Goal: Information Seeking & Learning: Compare options

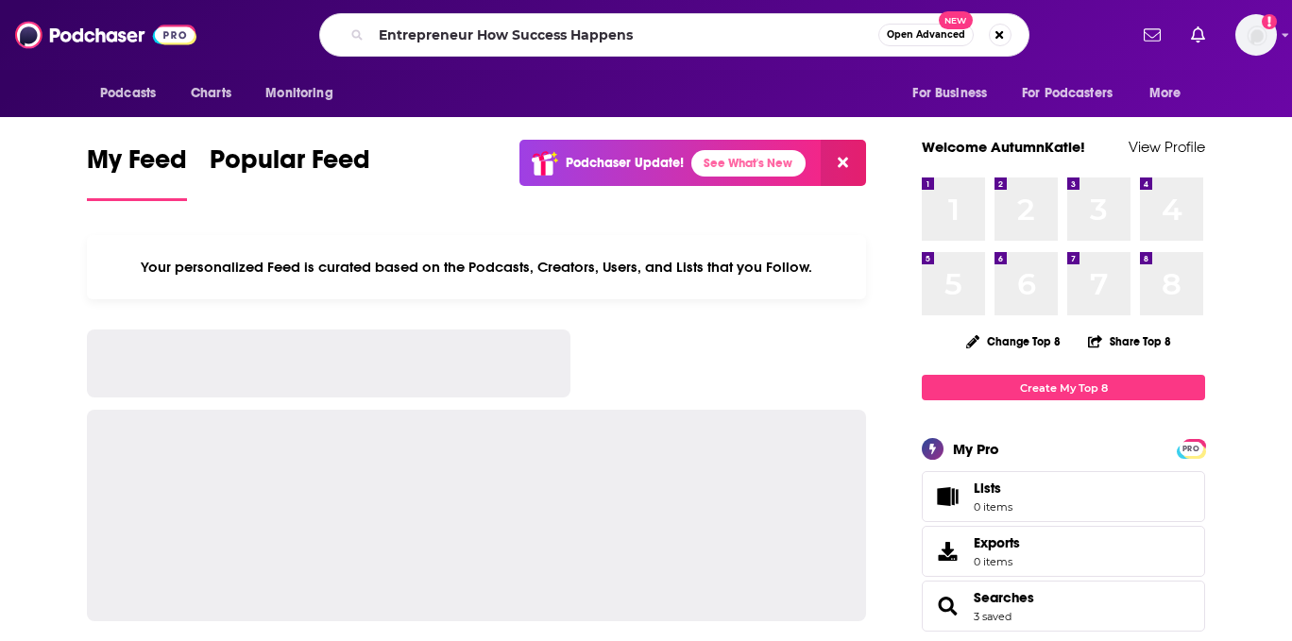
type input "Entrepreneur How Success Happens"
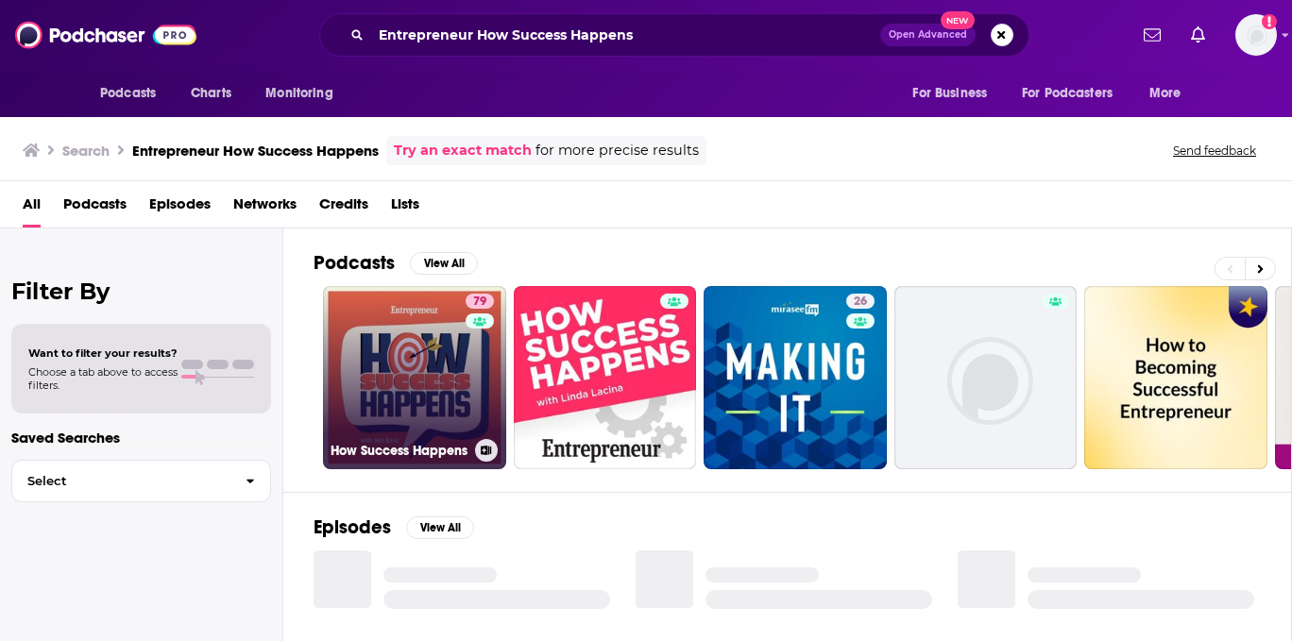
click at [433, 384] on link "79 How Success Happens" at bounding box center [414, 377] width 183 height 183
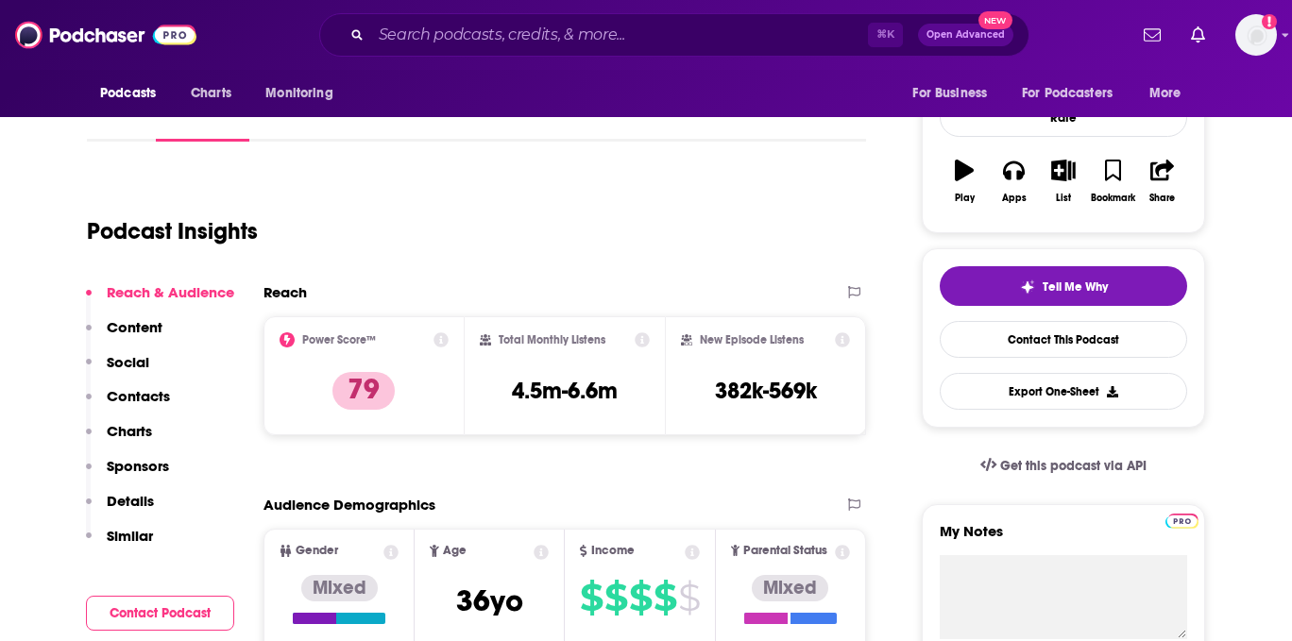
scroll to position [333, 0]
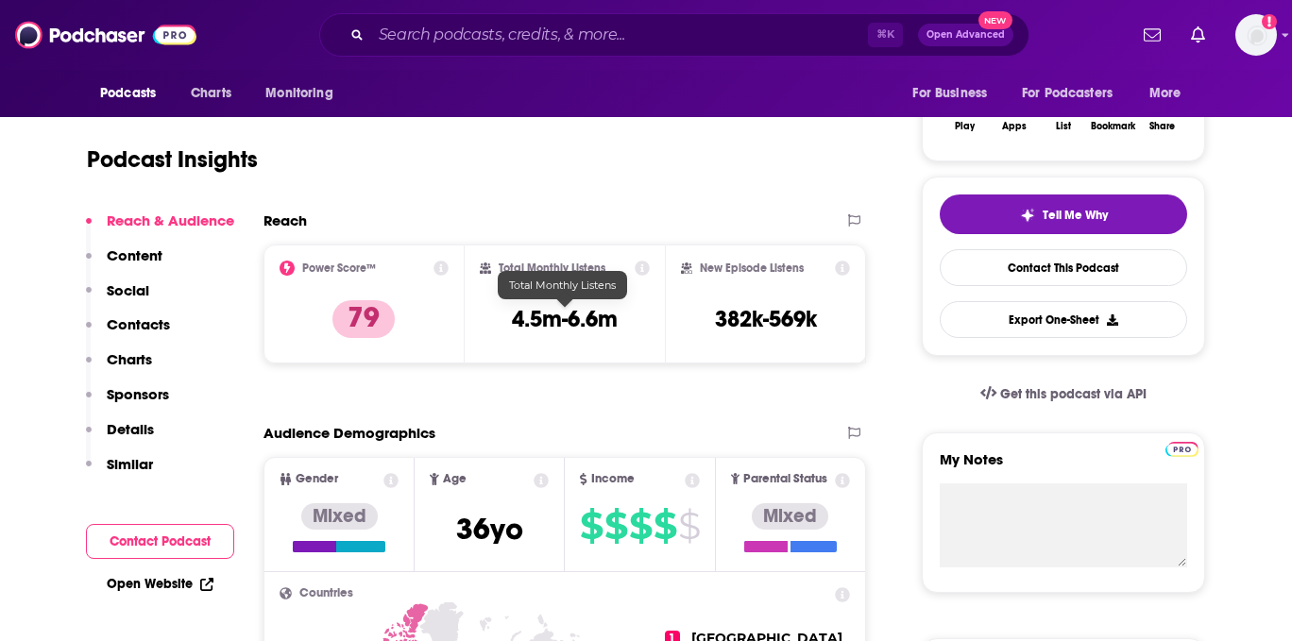
click at [567, 320] on h3 "4.5m-6.6m" at bounding box center [565, 319] width 106 height 28
copy div "4.5m-6.6m"
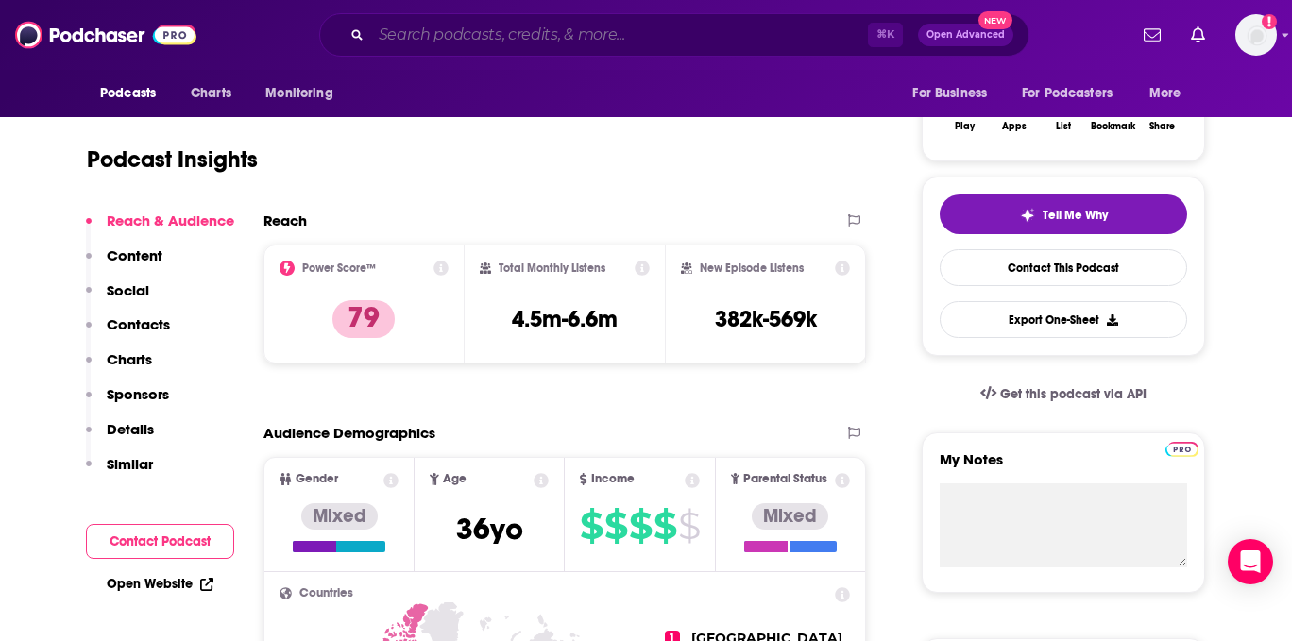
click at [622, 24] on input "Search podcasts, credits, & more..." at bounding box center [619, 35] width 497 height 30
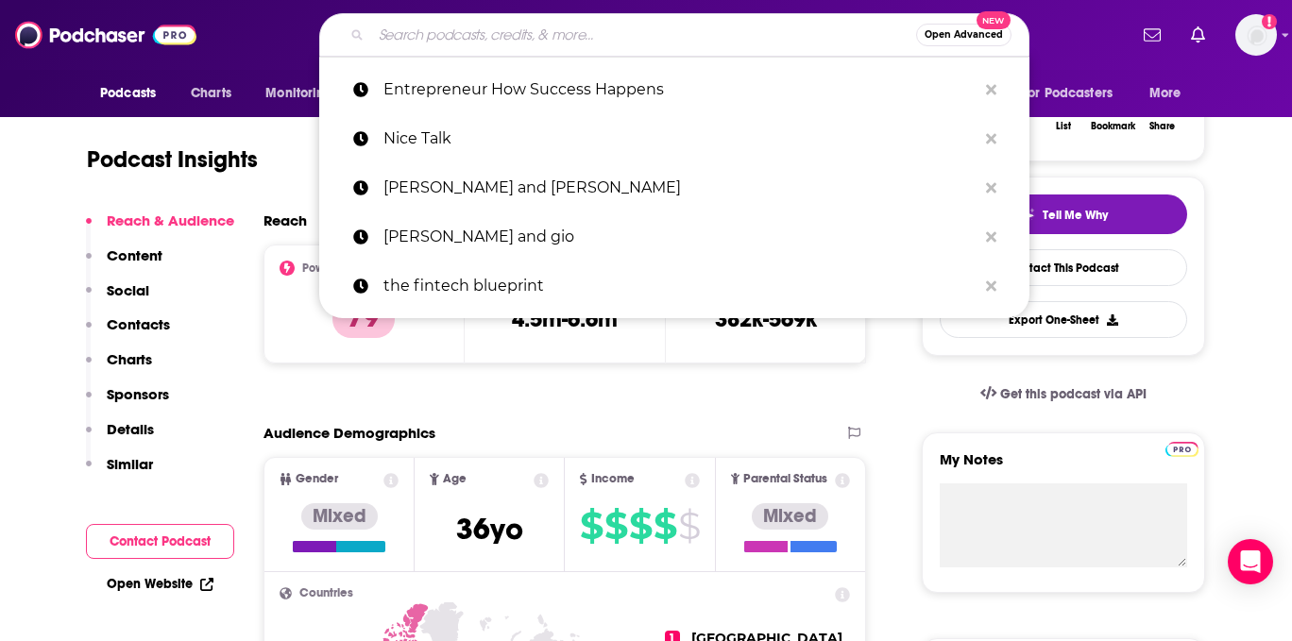
paste input "The Founder Hour"
type input "The Founder Hour"
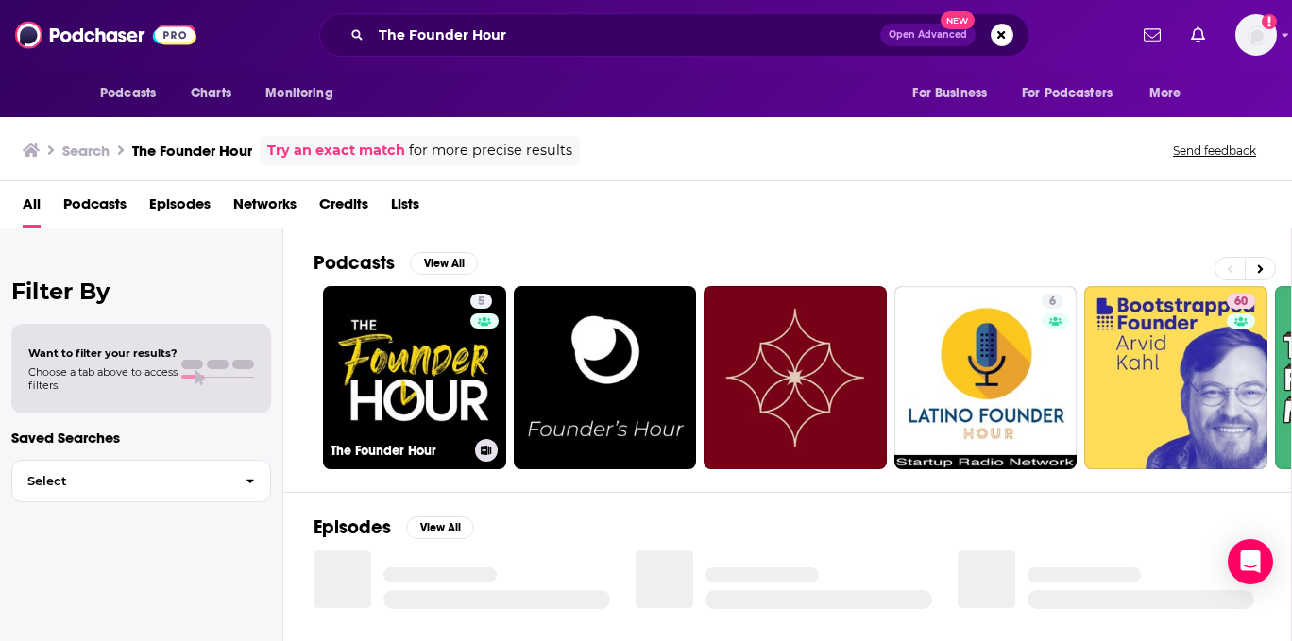
click at [468, 351] on link "5 The Founder Hour" at bounding box center [414, 377] width 183 height 183
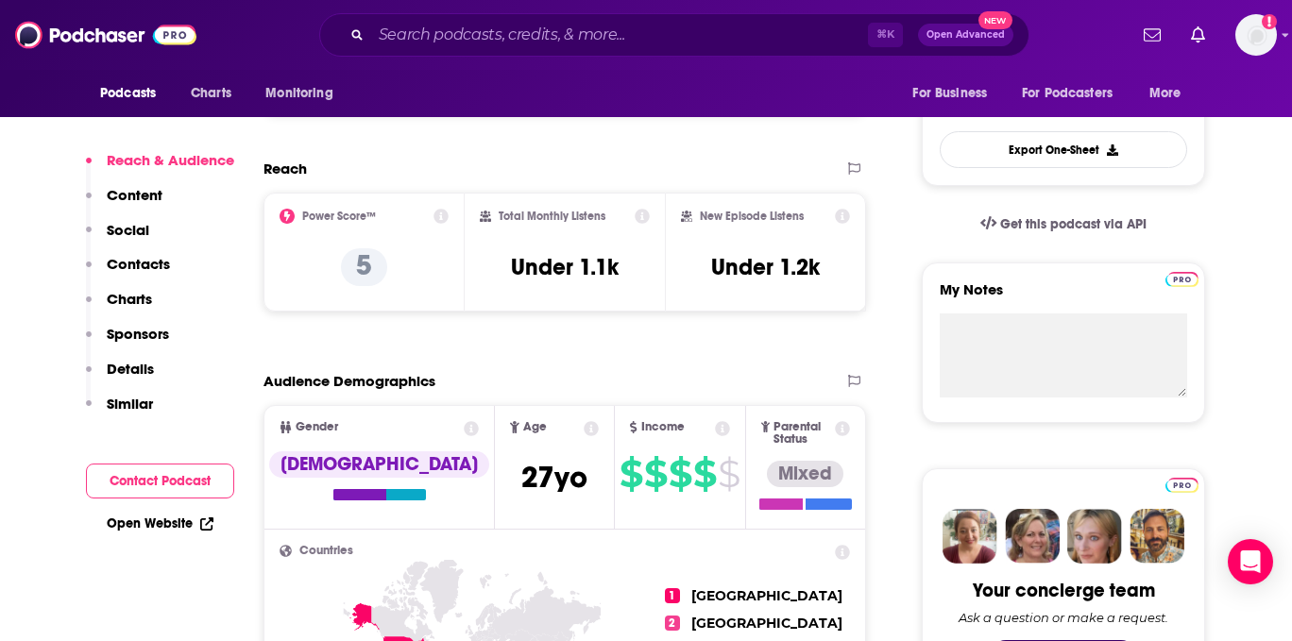
scroll to position [512, 0]
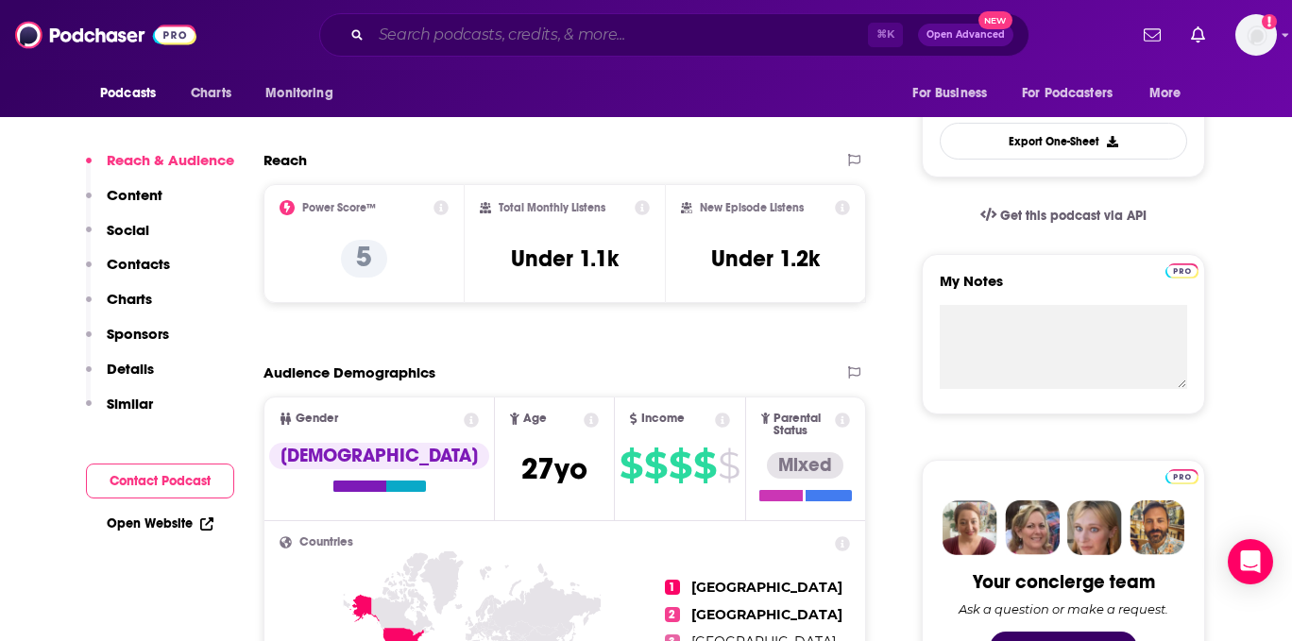
click at [610, 43] on input "Search podcasts, credits, & more..." at bounding box center [619, 35] width 497 height 30
paste input "The Playbook with [PERSON_NAME]"
type input "The Playbook with [PERSON_NAME]"
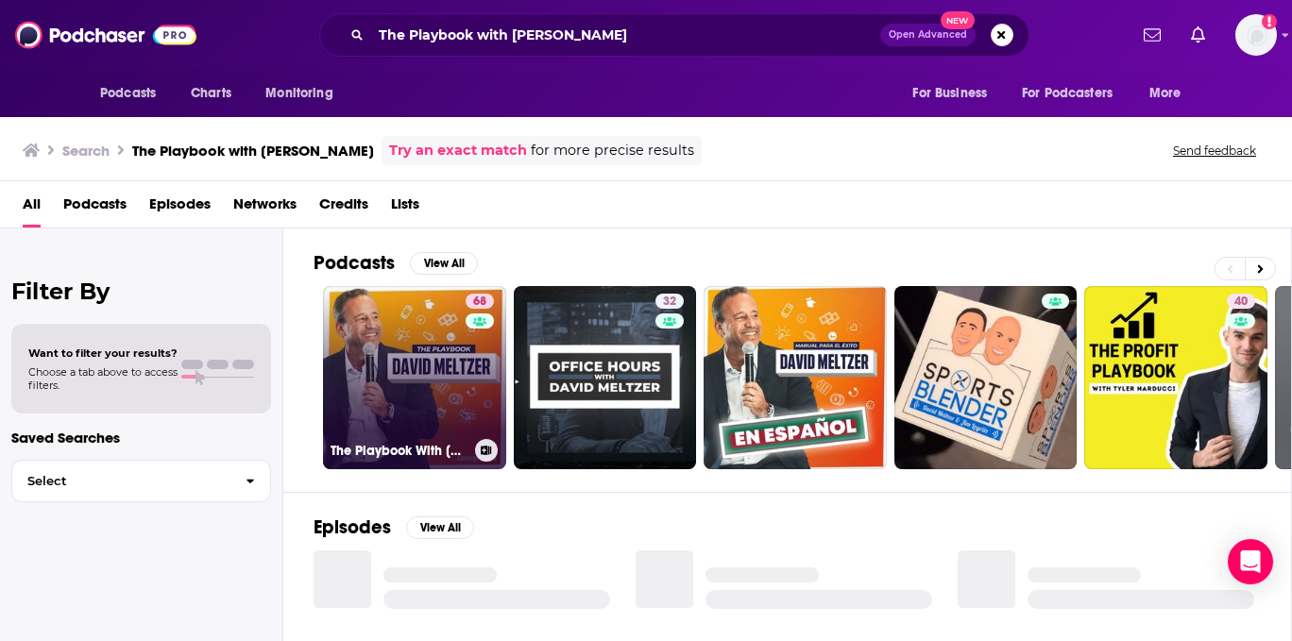
click at [445, 346] on link "68 The Playbook With [PERSON_NAME]" at bounding box center [414, 377] width 183 height 183
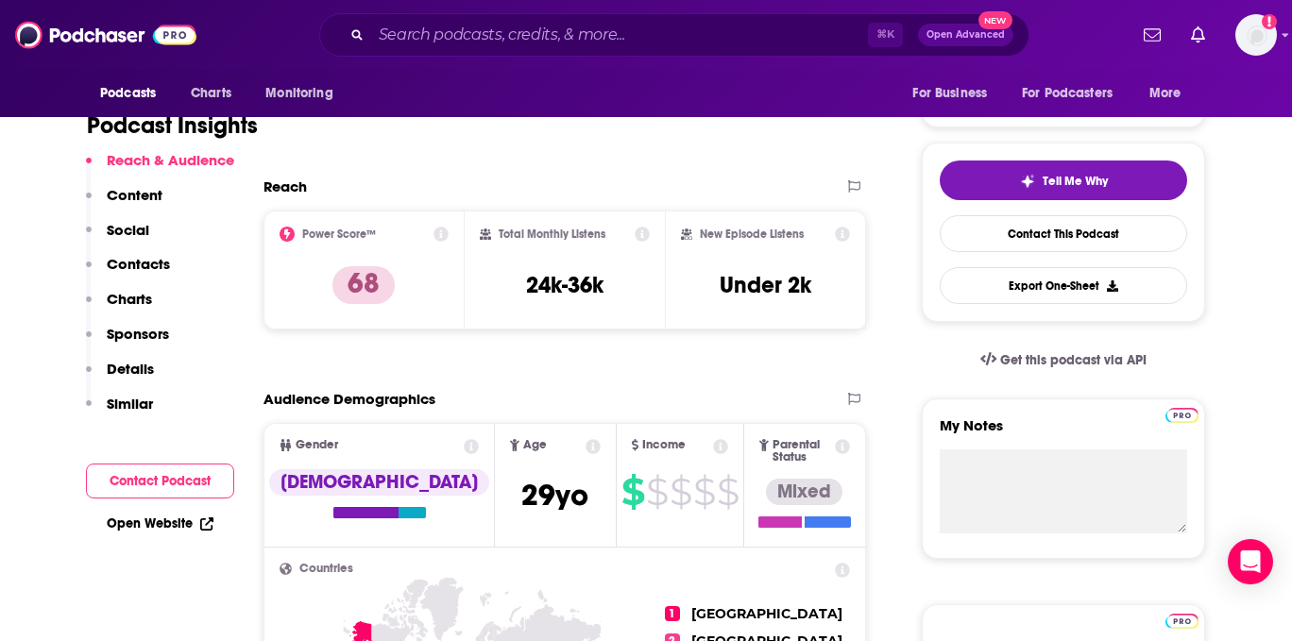
scroll to position [207, 0]
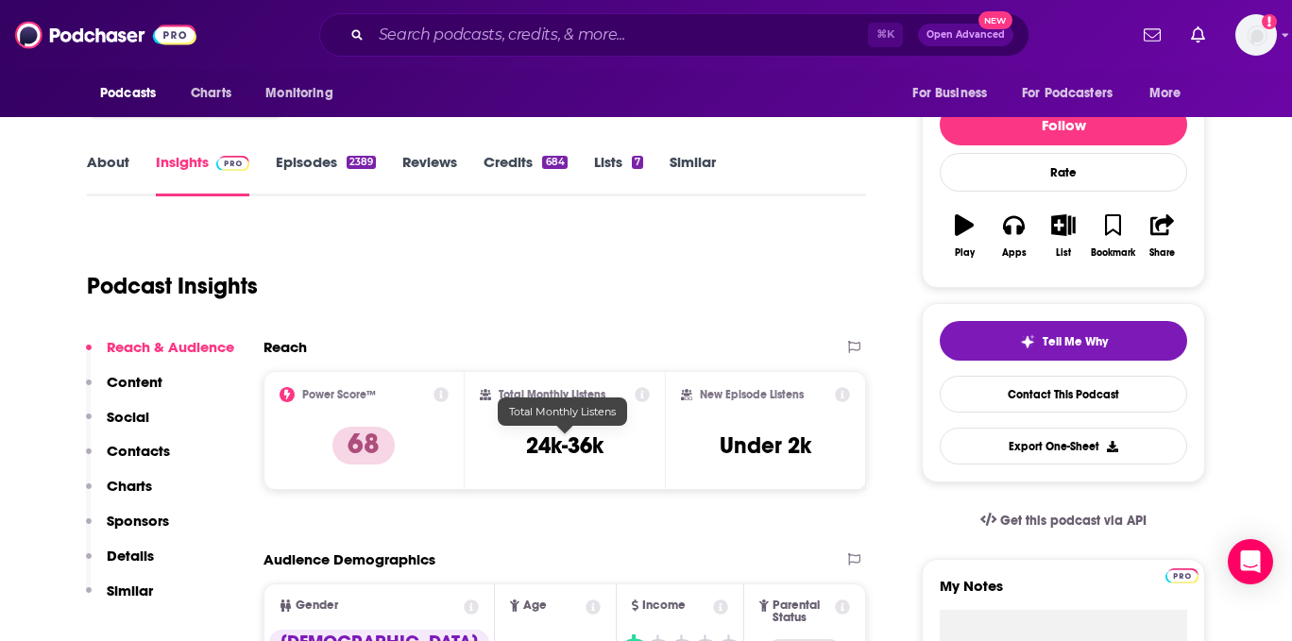
click at [562, 448] on h3 "24k-36k" at bounding box center [564, 446] width 77 height 28
copy div "24k-36k"
click at [571, 440] on h3 "24k-36k" at bounding box center [564, 446] width 77 height 28
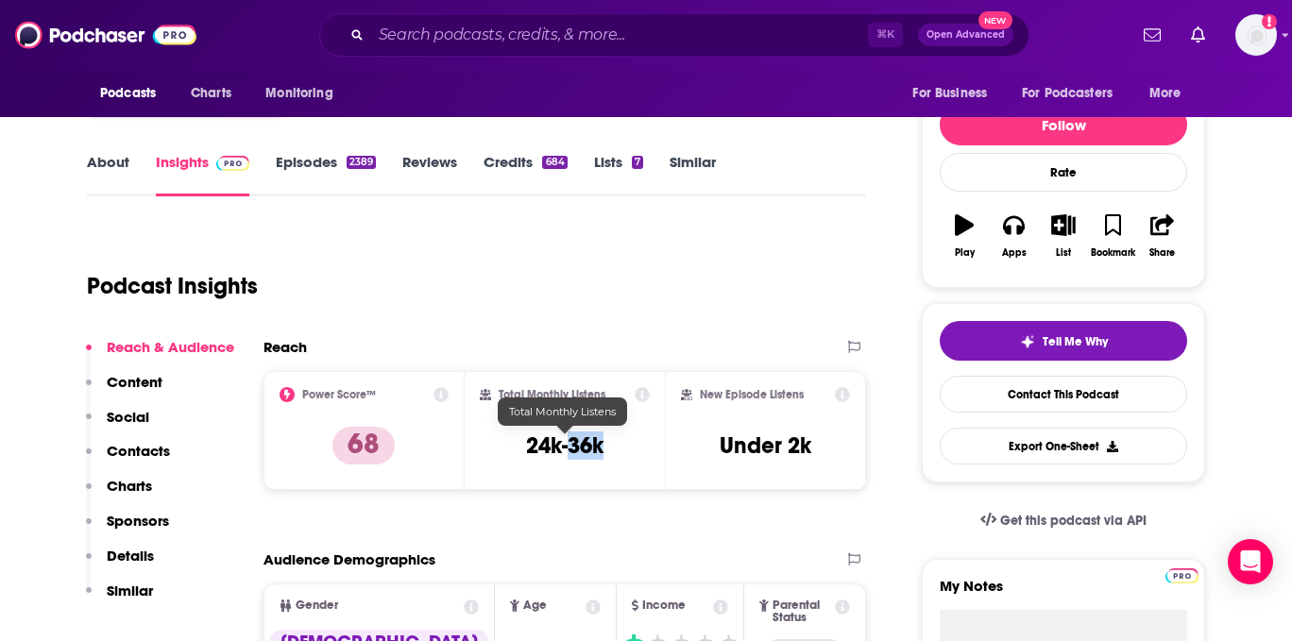
click at [571, 440] on h3 "24k-36k" at bounding box center [564, 446] width 77 height 28
copy div "24k-36k"
click at [561, 28] on input "Search podcasts, credits, & more..." at bounding box center [619, 35] width 497 height 30
paste input "The [PERSON_NAME] Show"
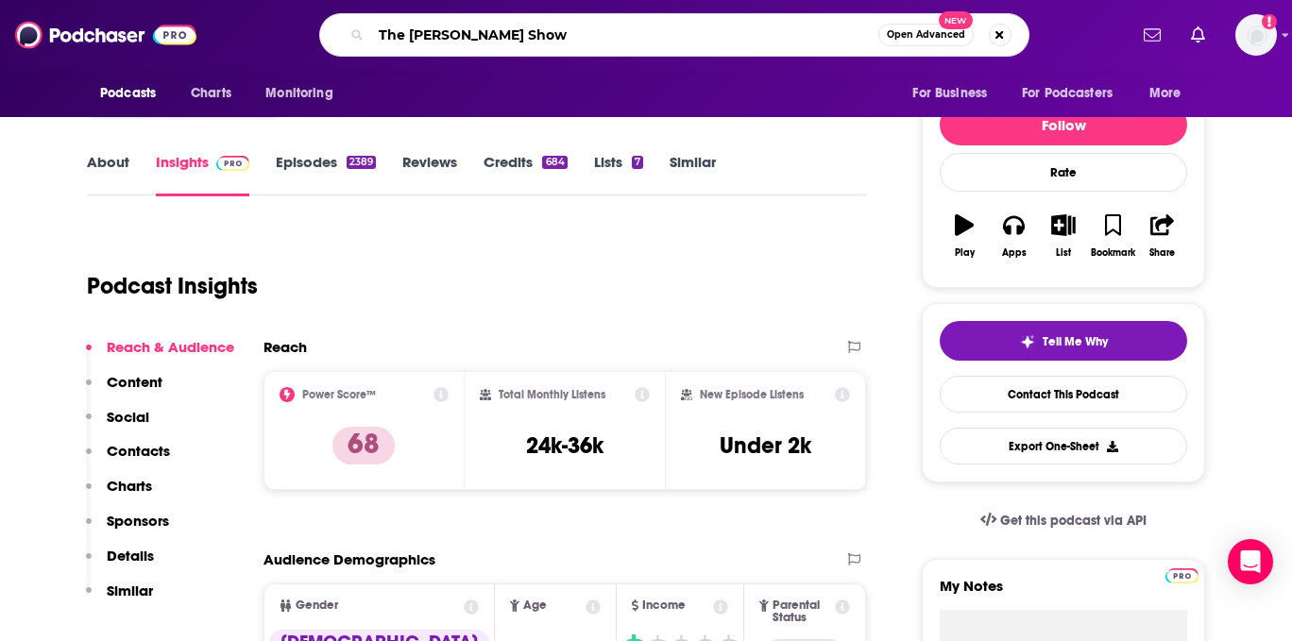
type input "The [PERSON_NAME] Show"
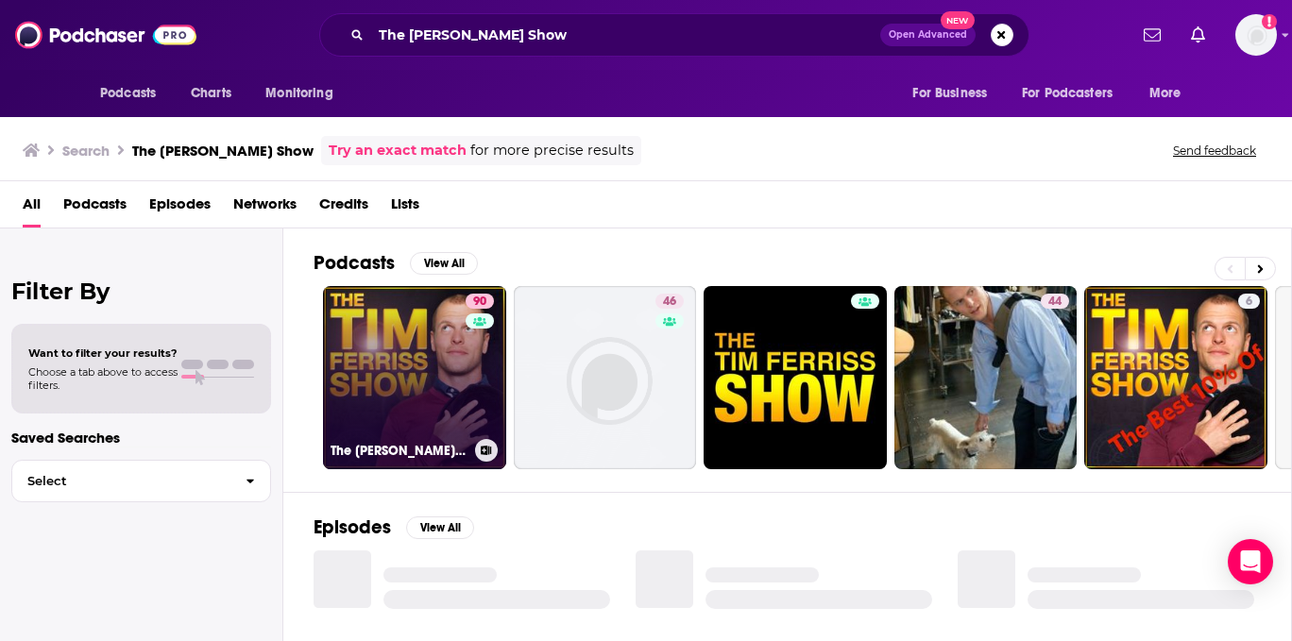
click at [425, 363] on link "90 The [PERSON_NAME] Show" at bounding box center [414, 377] width 183 height 183
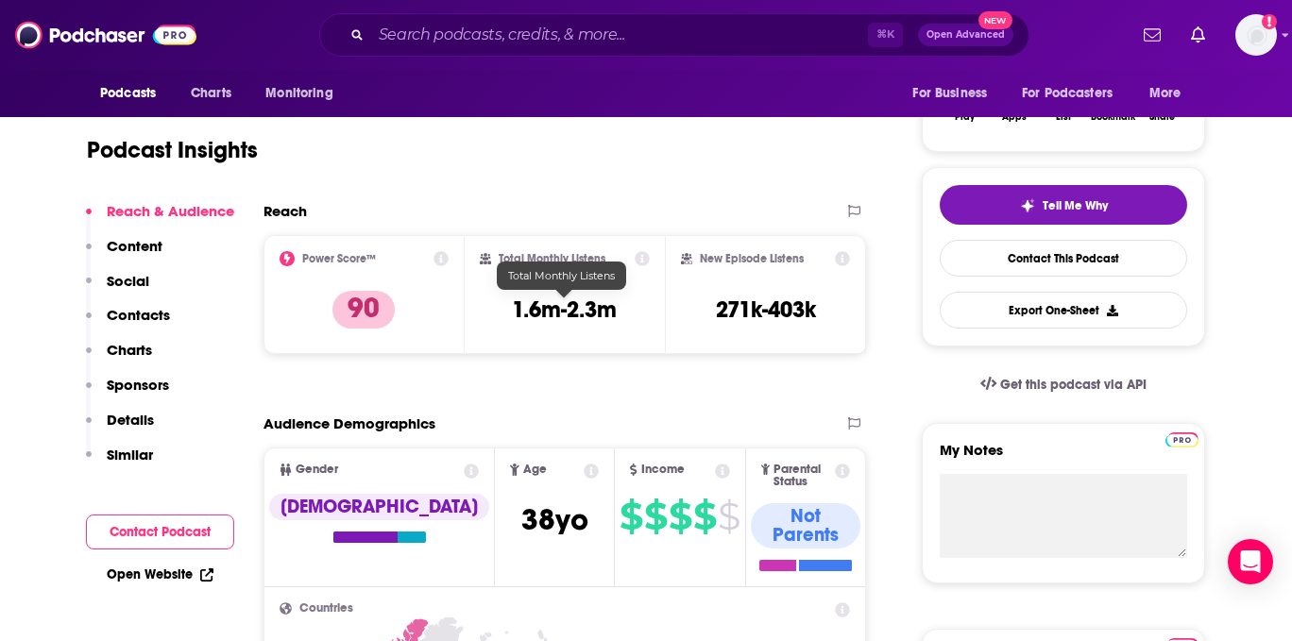
scroll to position [344, 0]
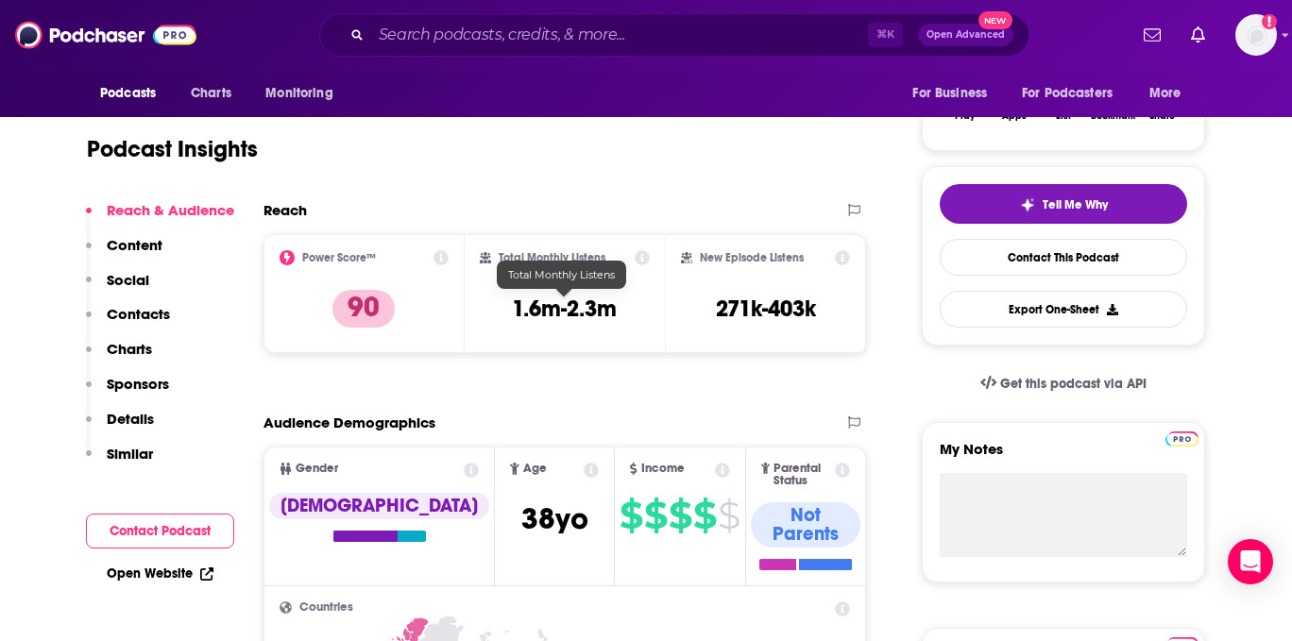
click at [576, 303] on h3 "1.6m-2.3m" at bounding box center [564, 309] width 105 height 28
copy div "1.6m-2.3m"
click at [594, 32] on input "Search podcasts, credits, & more..." at bounding box center [619, 35] width 497 height 30
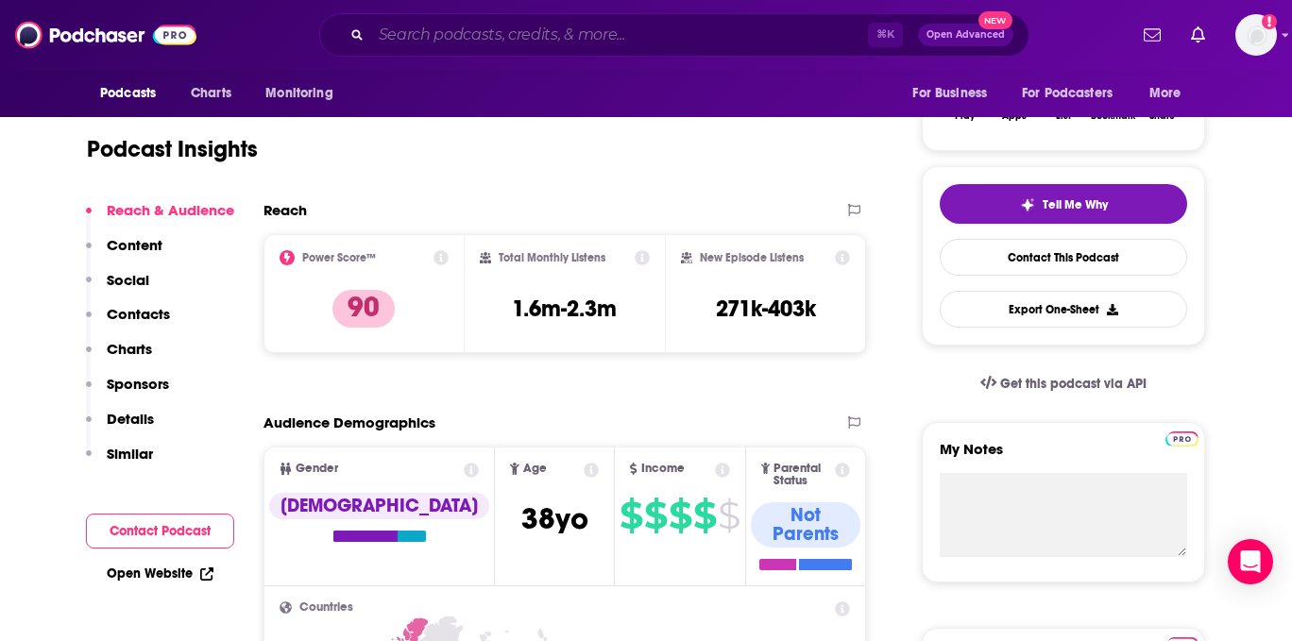
paste input "WorkLife with [PERSON_NAME]"
type input "WorkLife with [PERSON_NAME]"
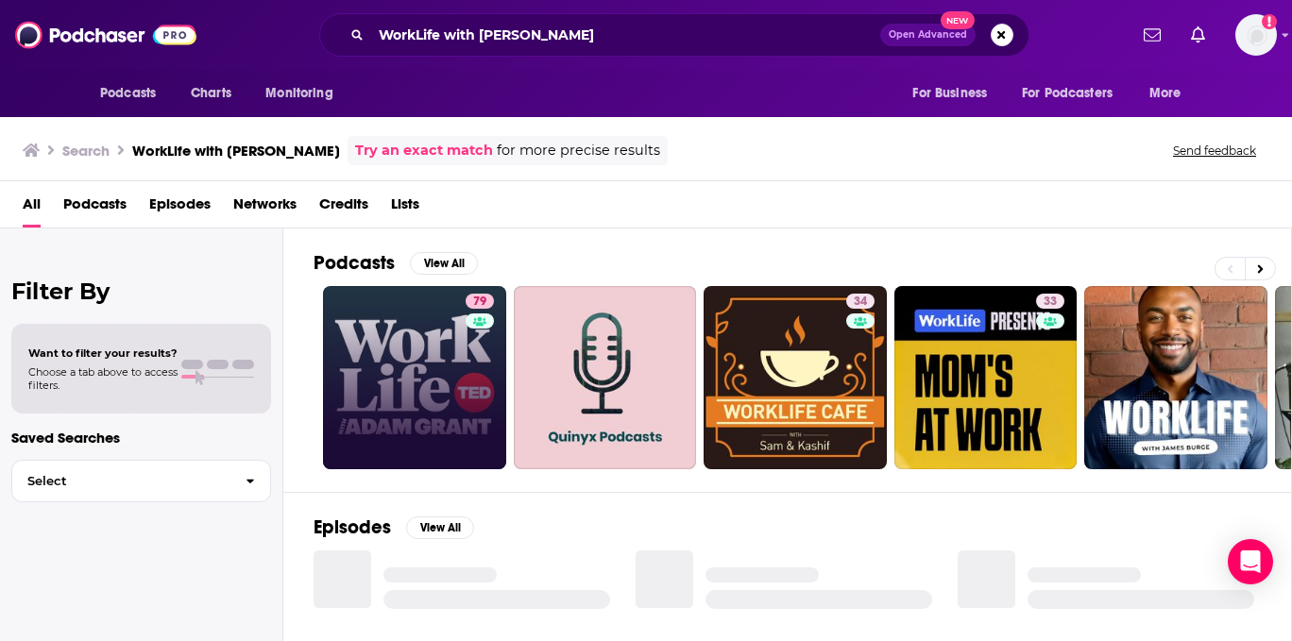
click at [418, 394] on link "79" at bounding box center [414, 377] width 183 height 183
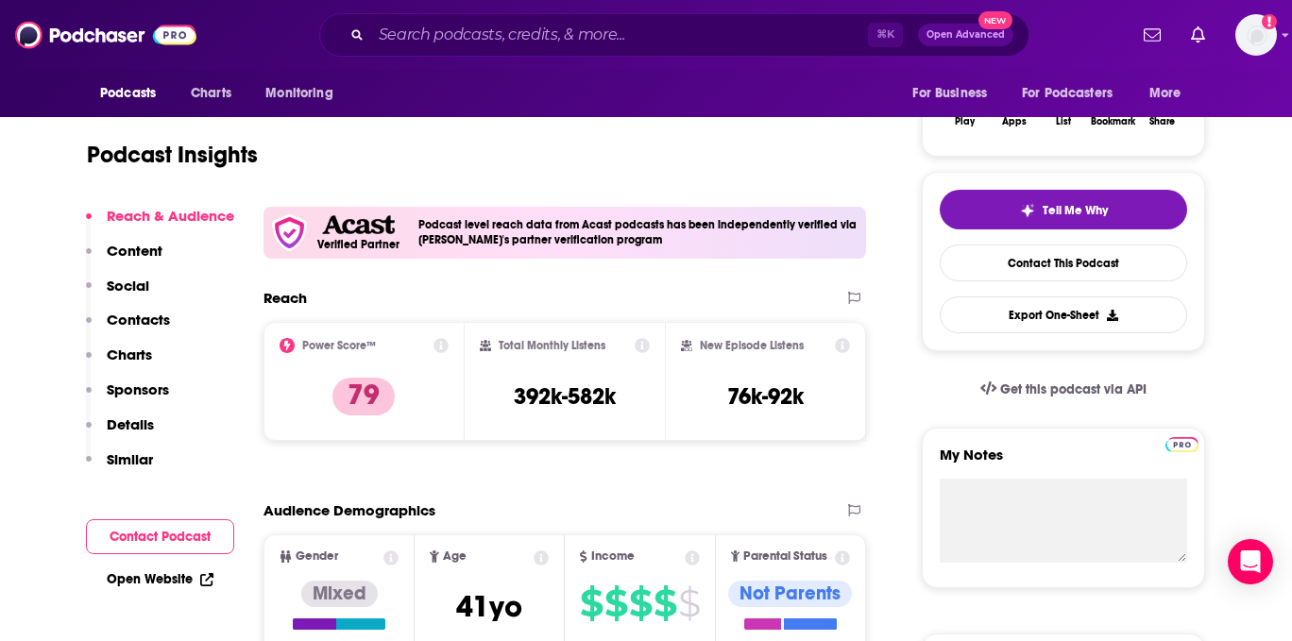
scroll to position [345, 0]
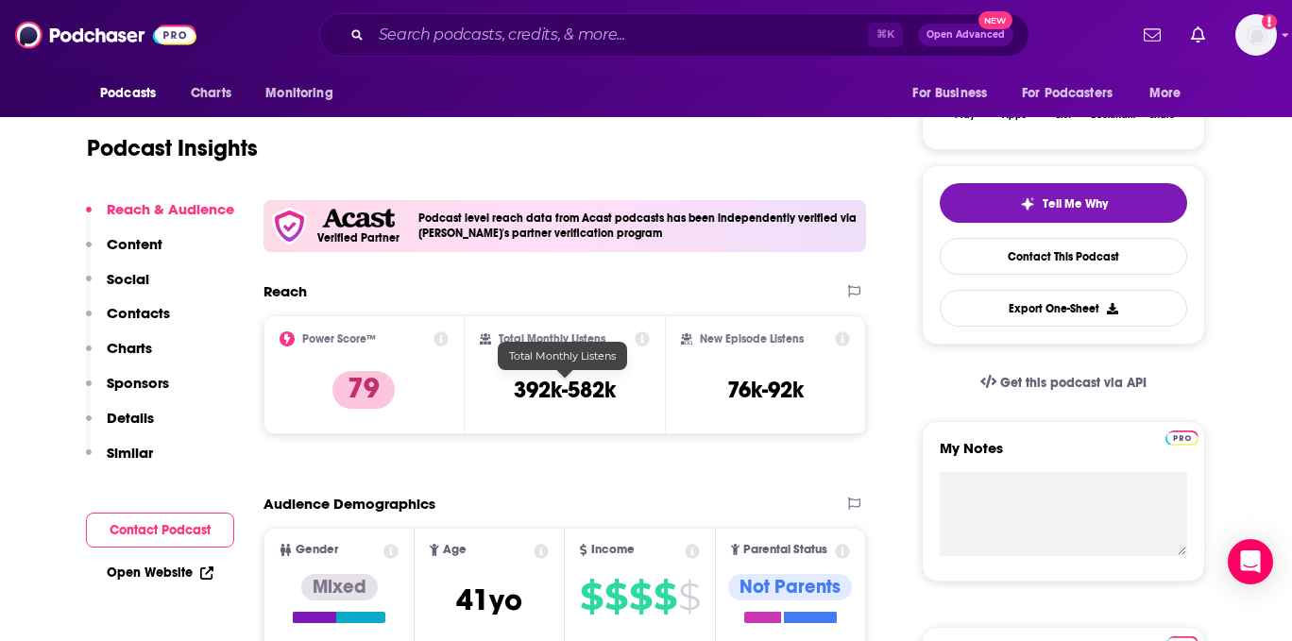
click at [551, 379] on h3 "392k-582k" at bounding box center [565, 390] width 102 height 28
copy div "392k-582k"
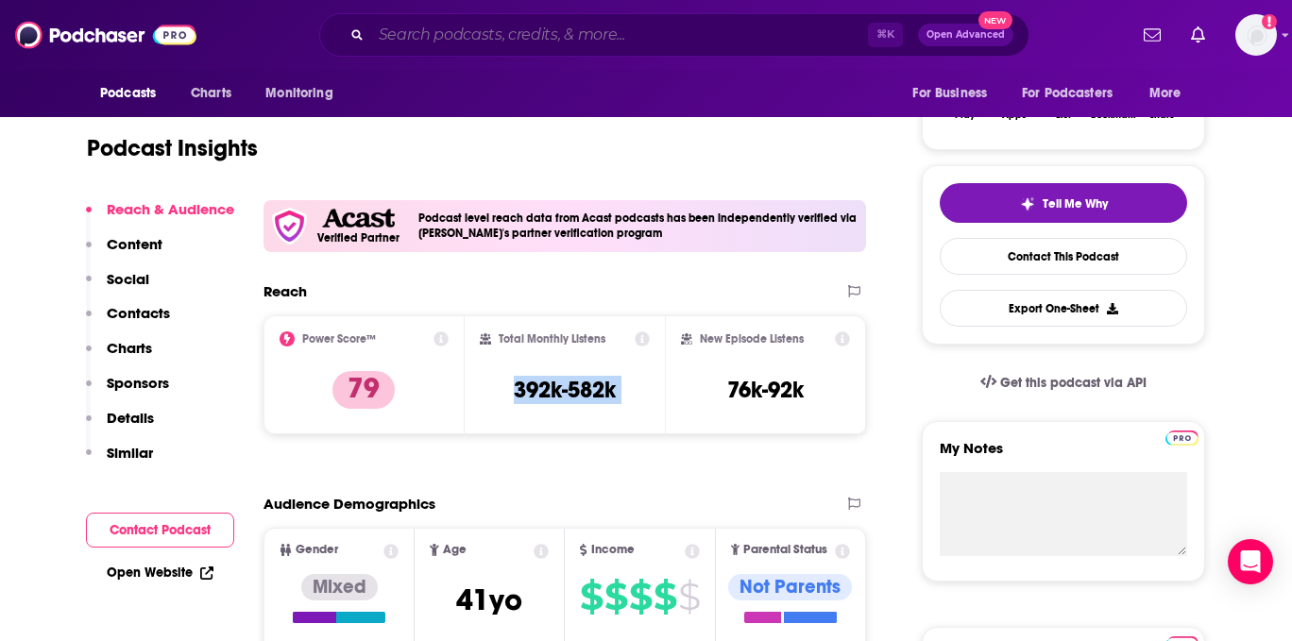
click at [481, 39] on input "Search podcasts, credits, & more..." at bounding box center [619, 35] width 497 height 30
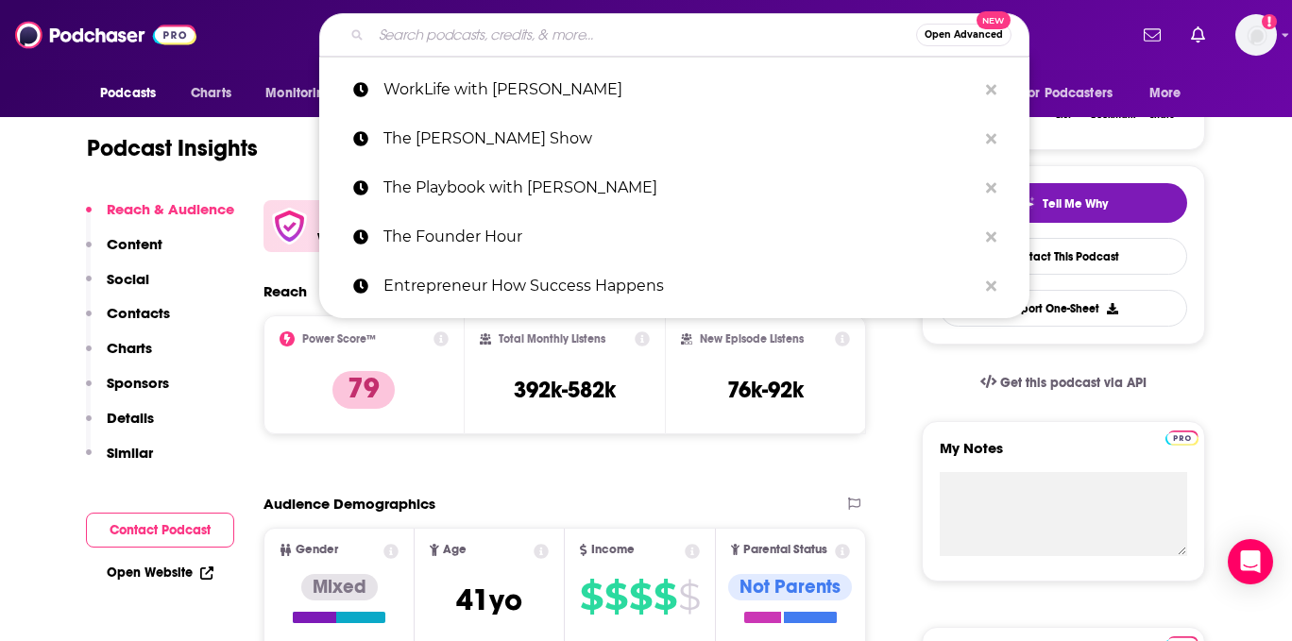
paste input "Second Life"
type input "Second Life"
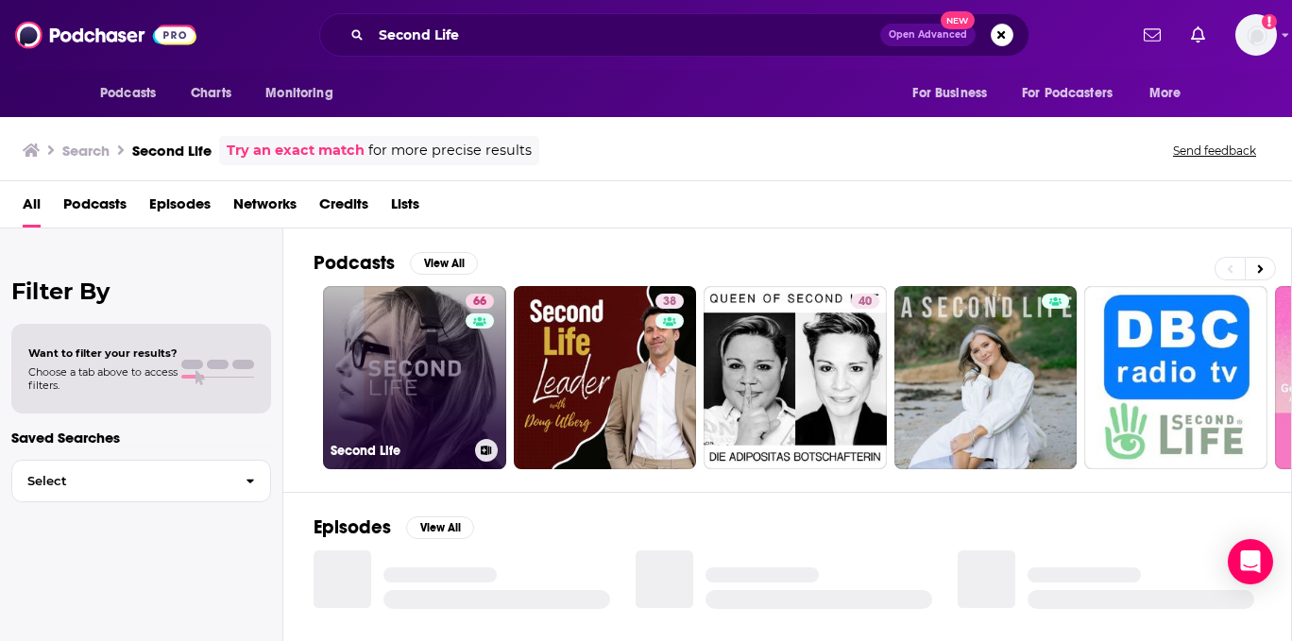
click at [455, 349] on link "66 Second Life" at bounding box center [414, 377] width 183 height 183
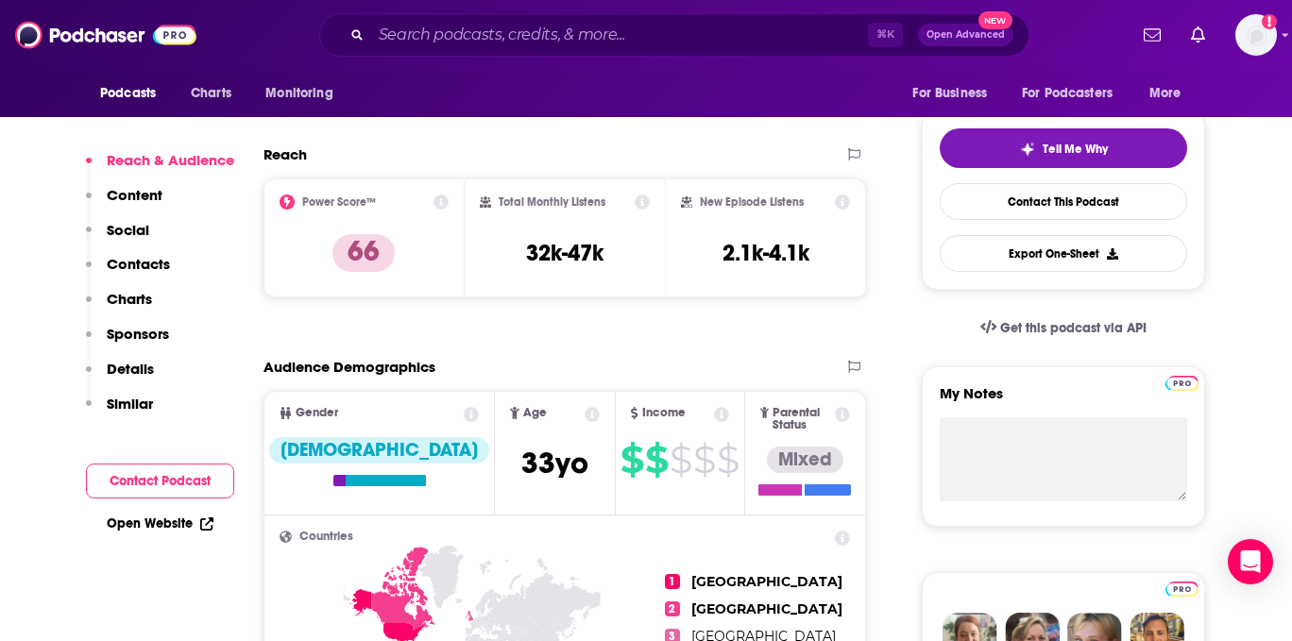
scroll to position [401, 0]
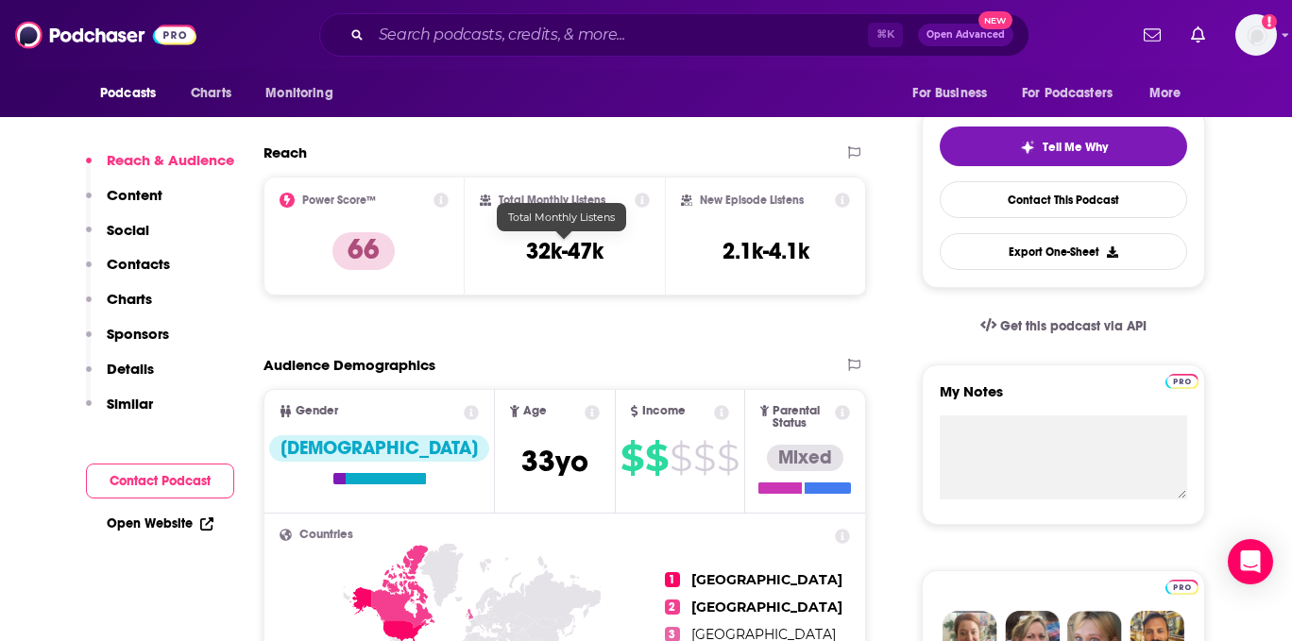
click at [572, 252] on h3 "32k-47k" at bounding box center [564, 251] width 77 height 28
copy div "32k-47k"
click at [638, 40] on input "Search podcasts, credits, & more..." at bounding box center [619, 35] width 497 height 30
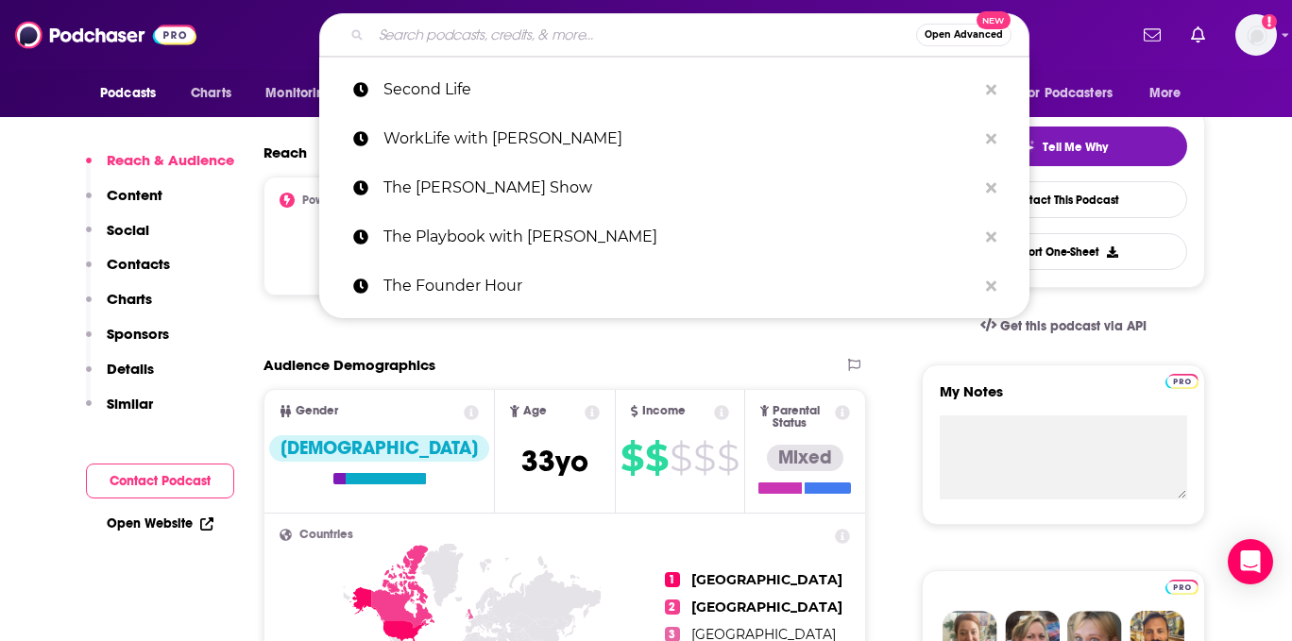
paste input "The Reboot Podcast"
type input "The Reboot Podcast"
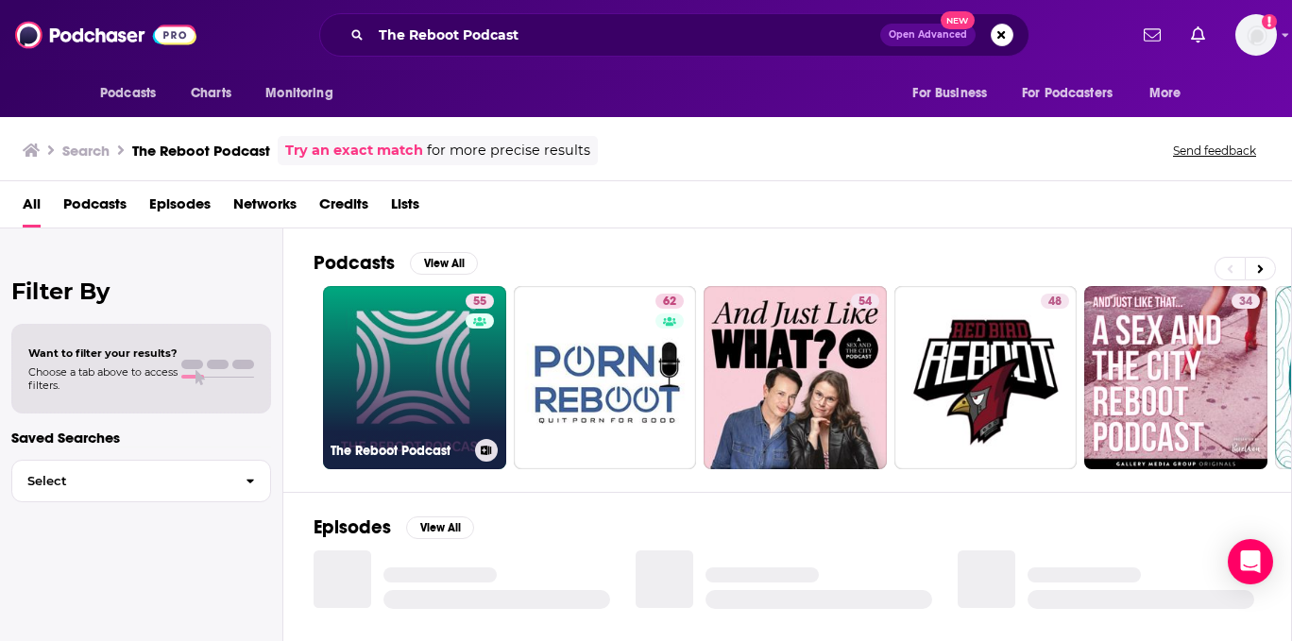
click at [477, 384] on div "55" at bounding box center [482, 366] width 33 height 145
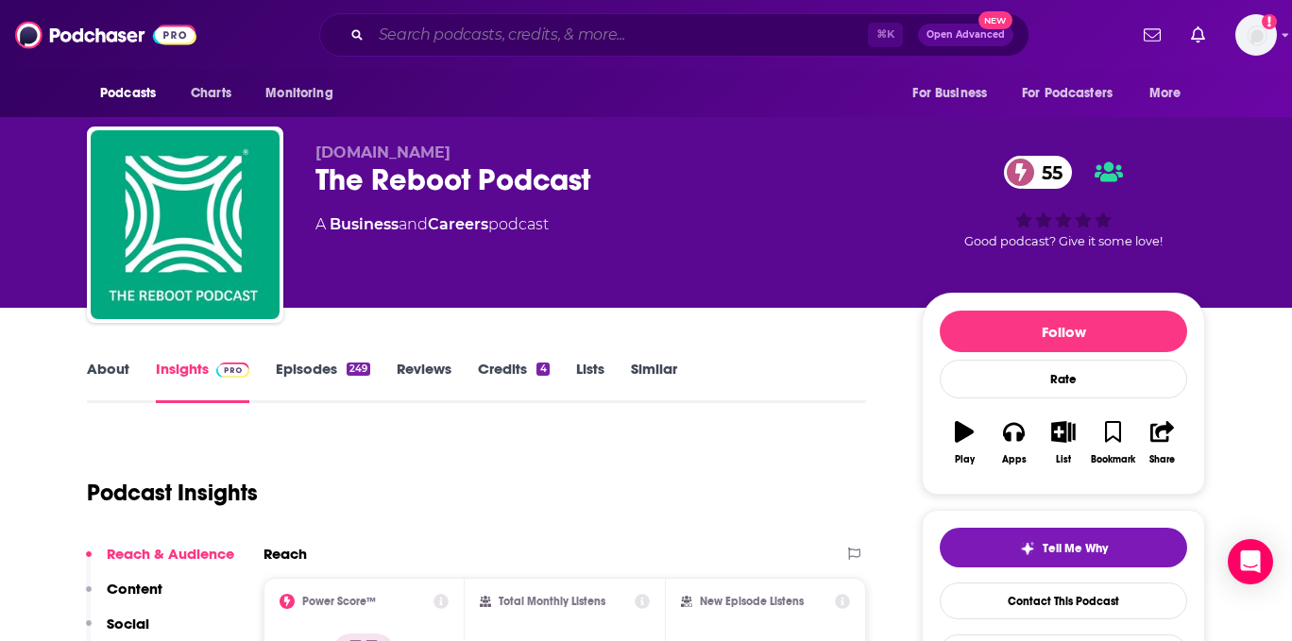
click at [523, 29] on input "Search podcasts, credits, & more..." at bounding box center [619, 35] width 497 height 30
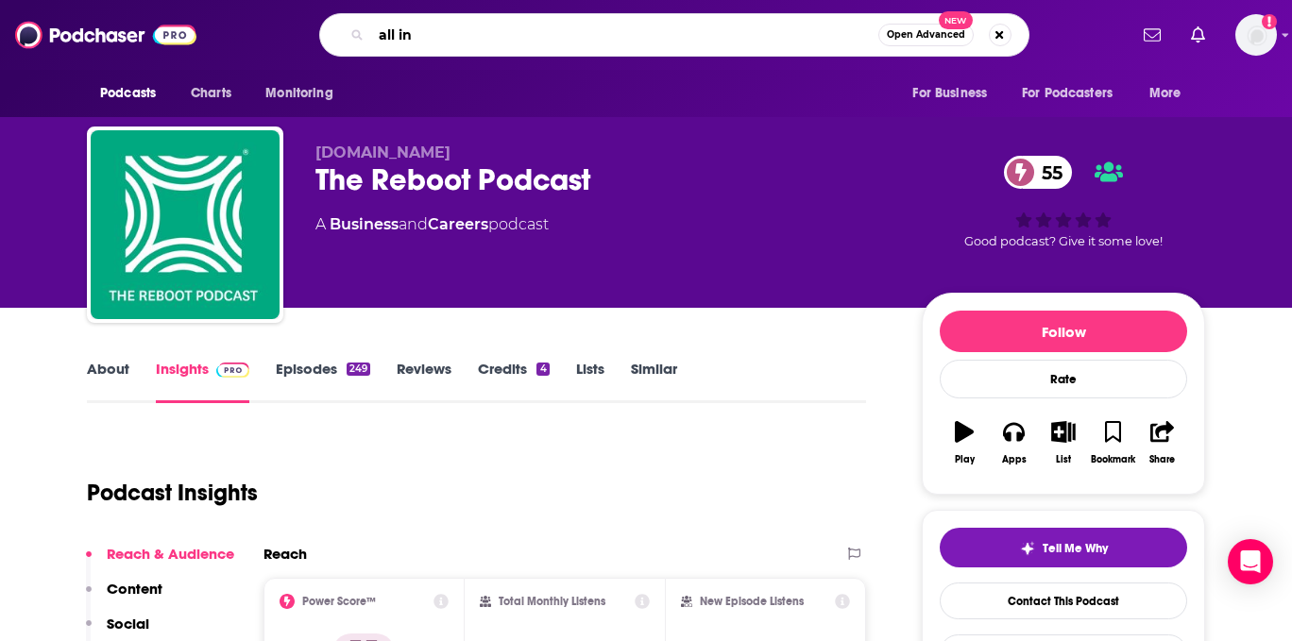
type input "all in"
